Goal: Find contact information: Find contact information

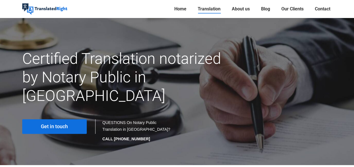
scroll to position [35, 0]
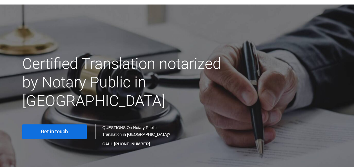
click at [67, 129] on span "Get in touch" at bounding box center [54, 132] width 27 height 6
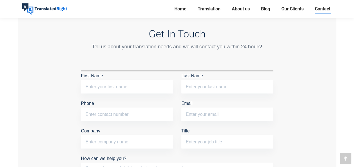
scroll to position [469, 0]
click at [254, 32] on h3 "Get In Touch" at bounding box center [177, 34] width 192 height 12
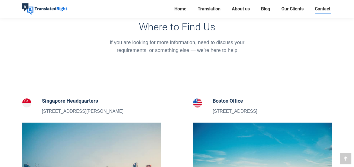
scroll to position [152, 0]
